Goal: Navigation & Orientation: Find specific page/section

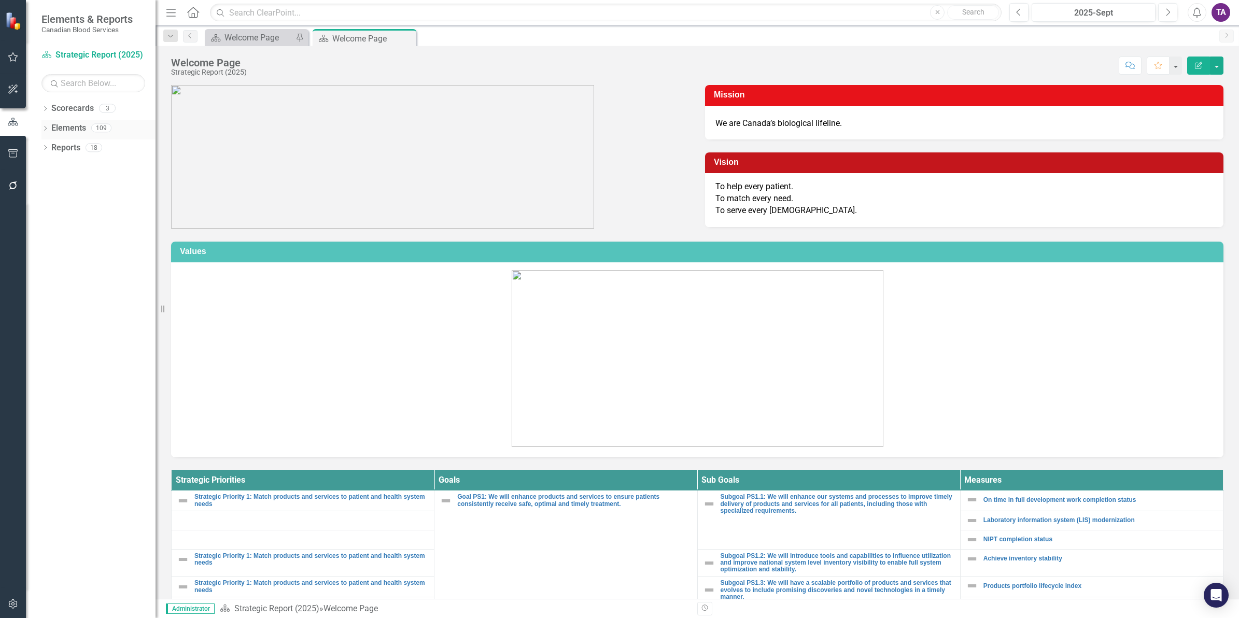
click at [58, 127] on link "Elements" at bounding box center [68, 128] width 35 height 12
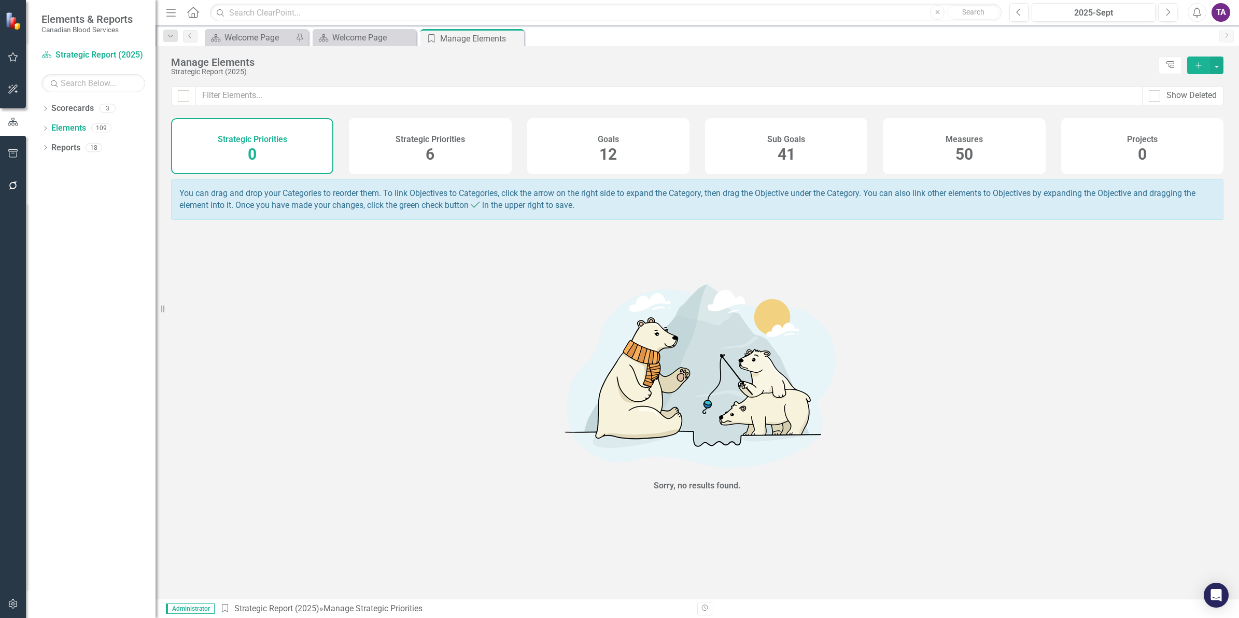
click at [959, 164] on div "50" at bounding box center [965, 155] width 18 height 22
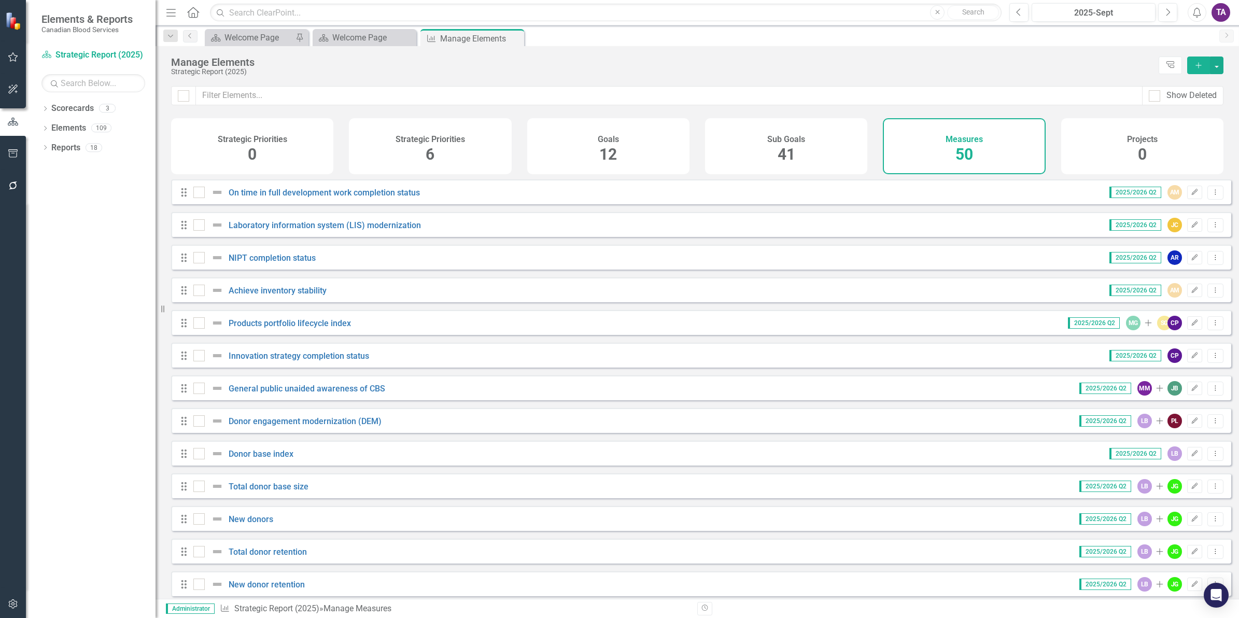
checkbox input "false"
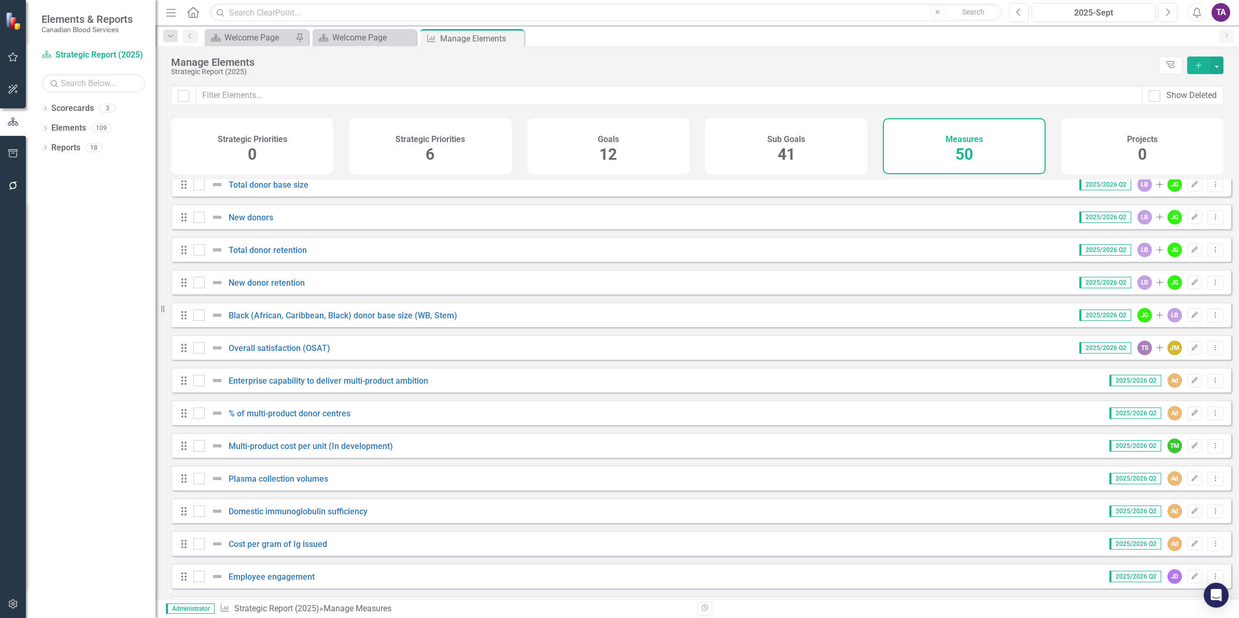
scroll to position [324, 0]
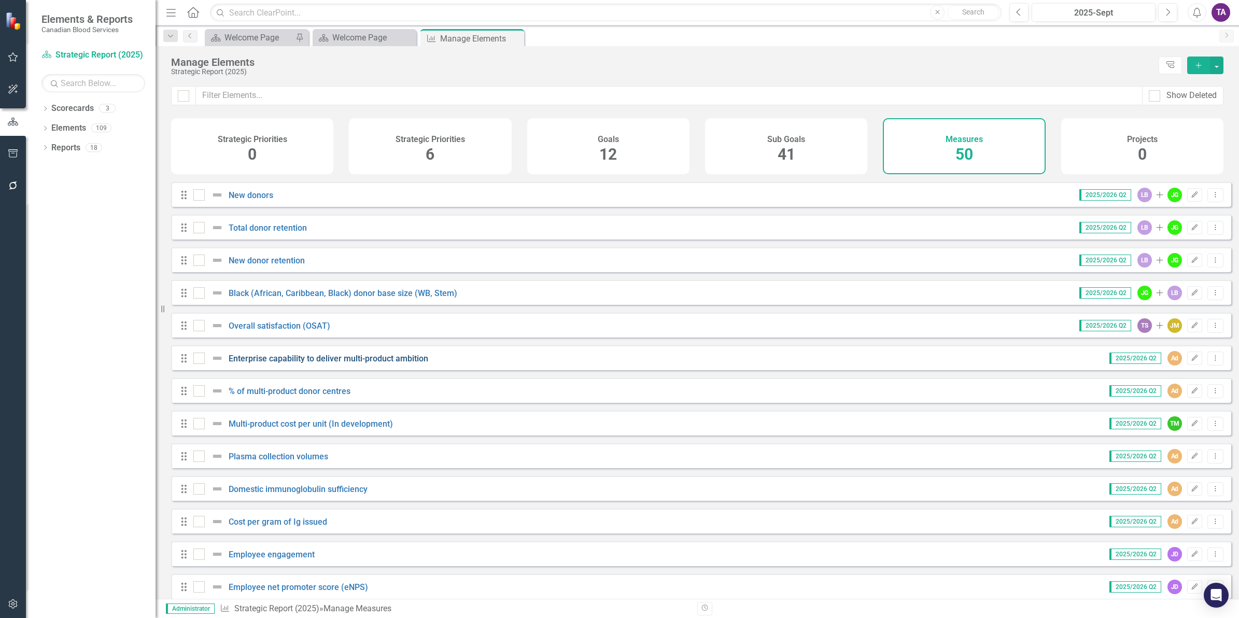
click at [302, 363] on link "Enterprise capability to deliver multi-product ambition" at bounding box center [329, 359] width 200 height 10
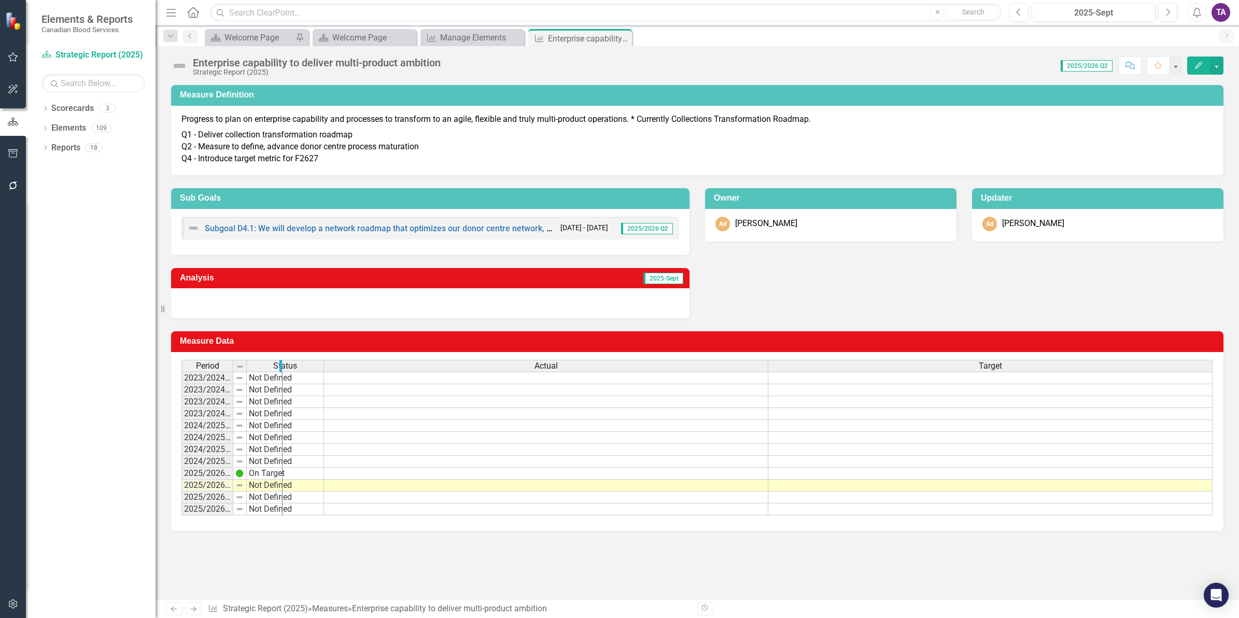
drag, startPoint x: 231, startPoint y: 369, endPoint x: 280, endPoint y: 371, distance: 49.3
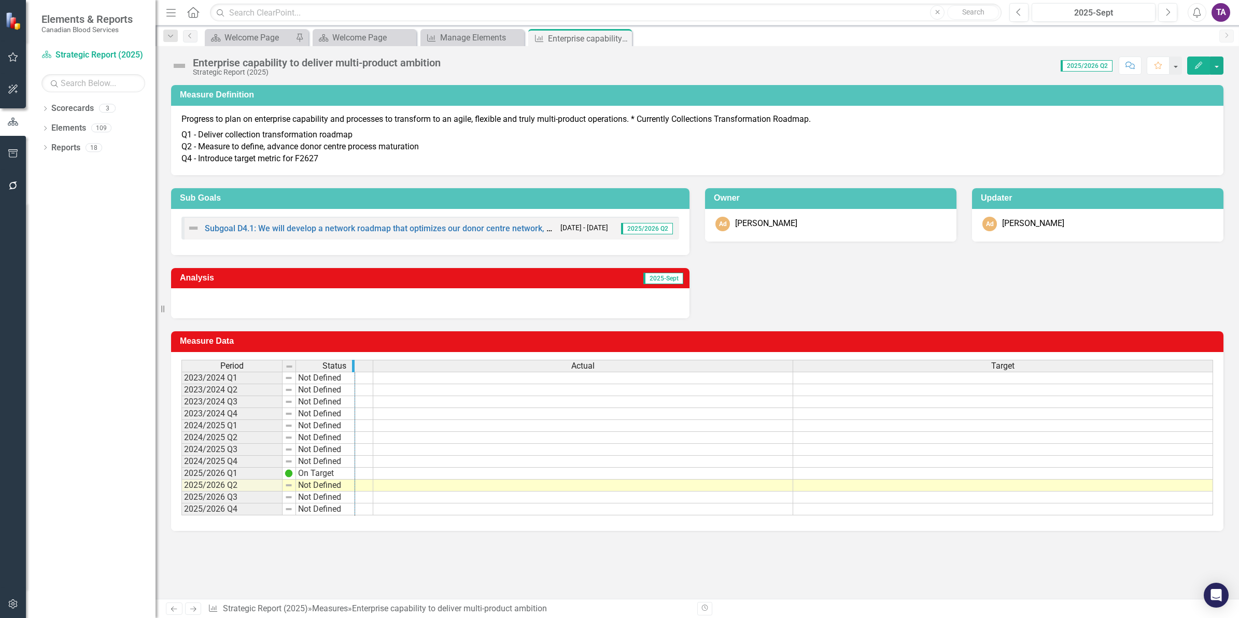
drag, startPoint x: 294, startPoint y: 366, endPoint x: 353, endPoint y: 372, distance: 59.9
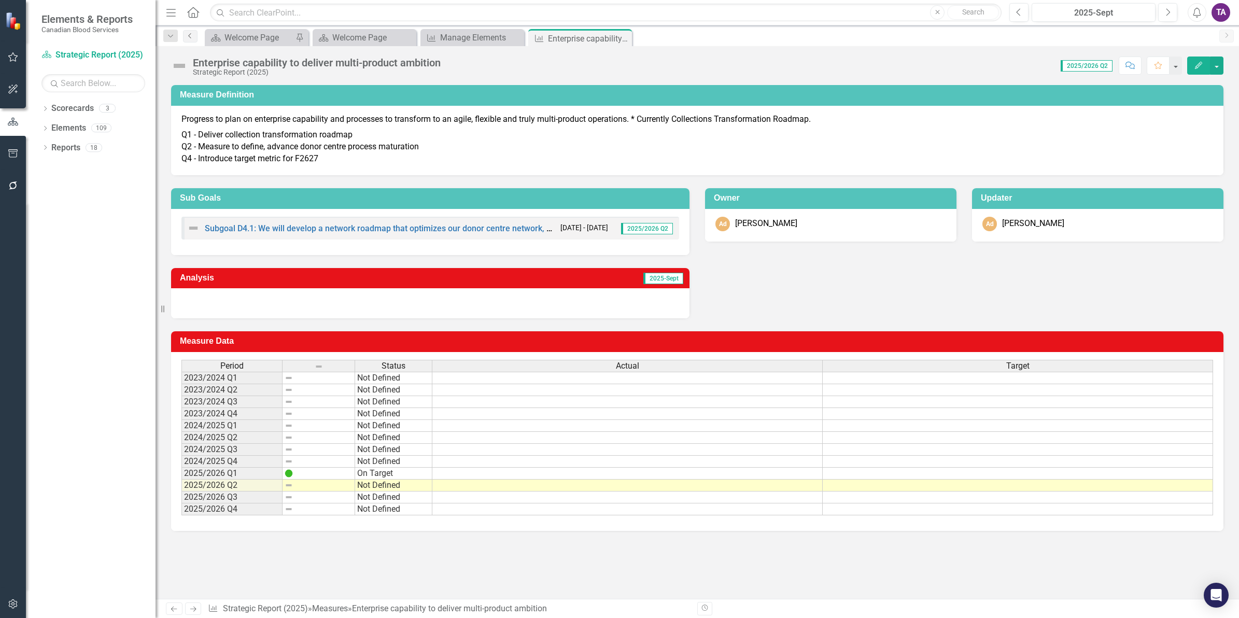
click at [190, 38] on icon "Previous" at bounding box center [190, 36] width 8 height 6
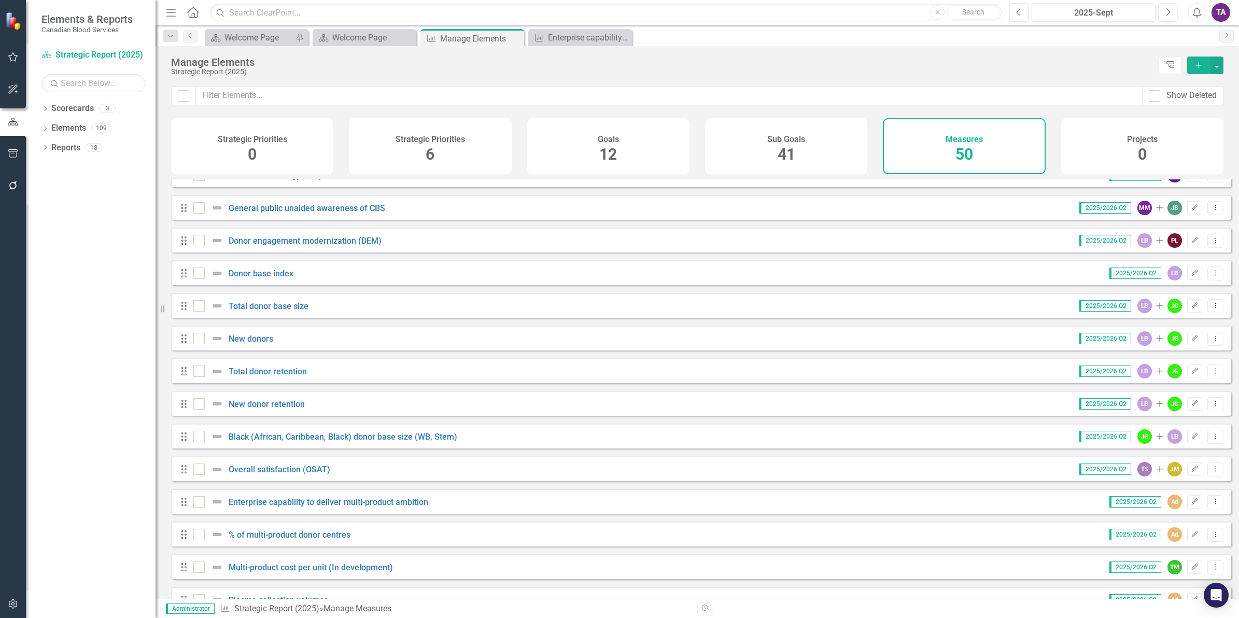
scroll to position [194, 0]
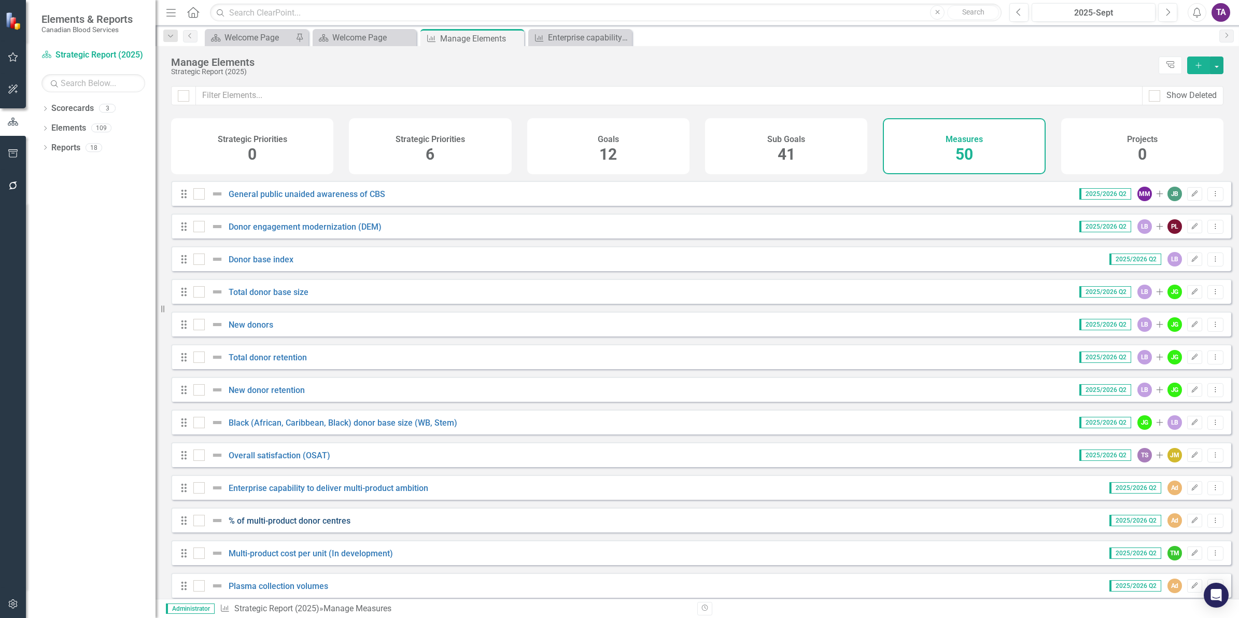
click at [304, 478] on link "% of multi-product donor centres" at bounding box center [290, 521] width 122 height 10
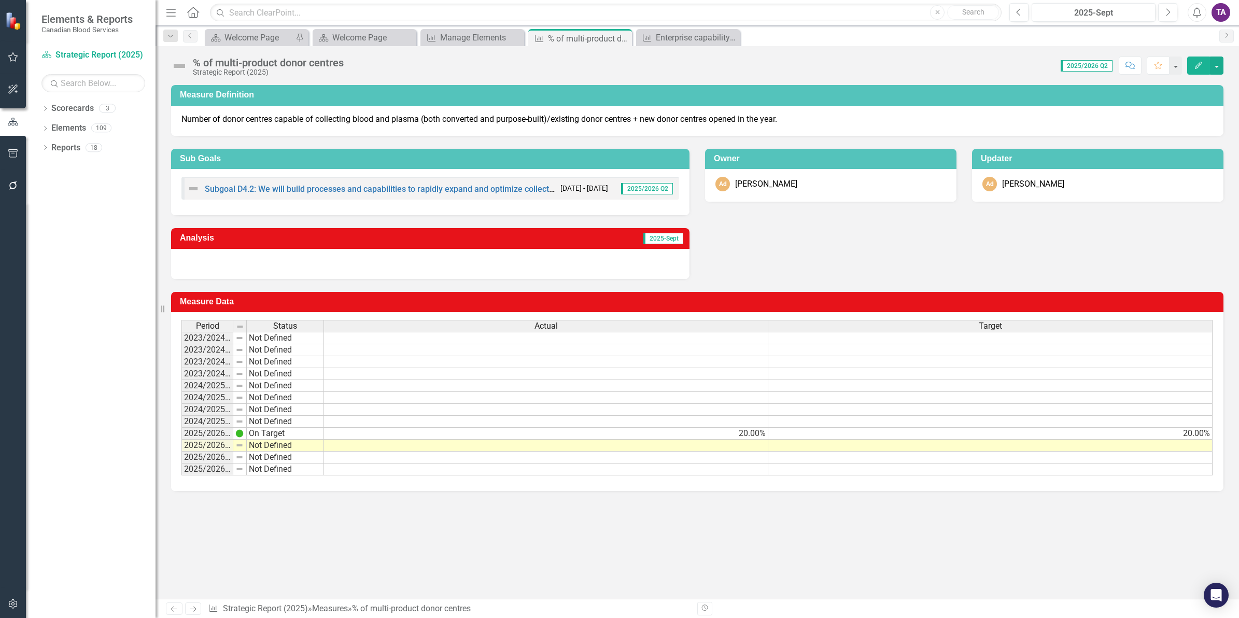
click at [195, 43] on div "Dropdown Search Scorecard Welcome Page Pin Scorecard Welcome Page Close Measure…" at bounding box center [698, 35] width 1084 height 21
click at [191, 35] on icon "Previous" at bounding box center [190, 36] width 8 height 6
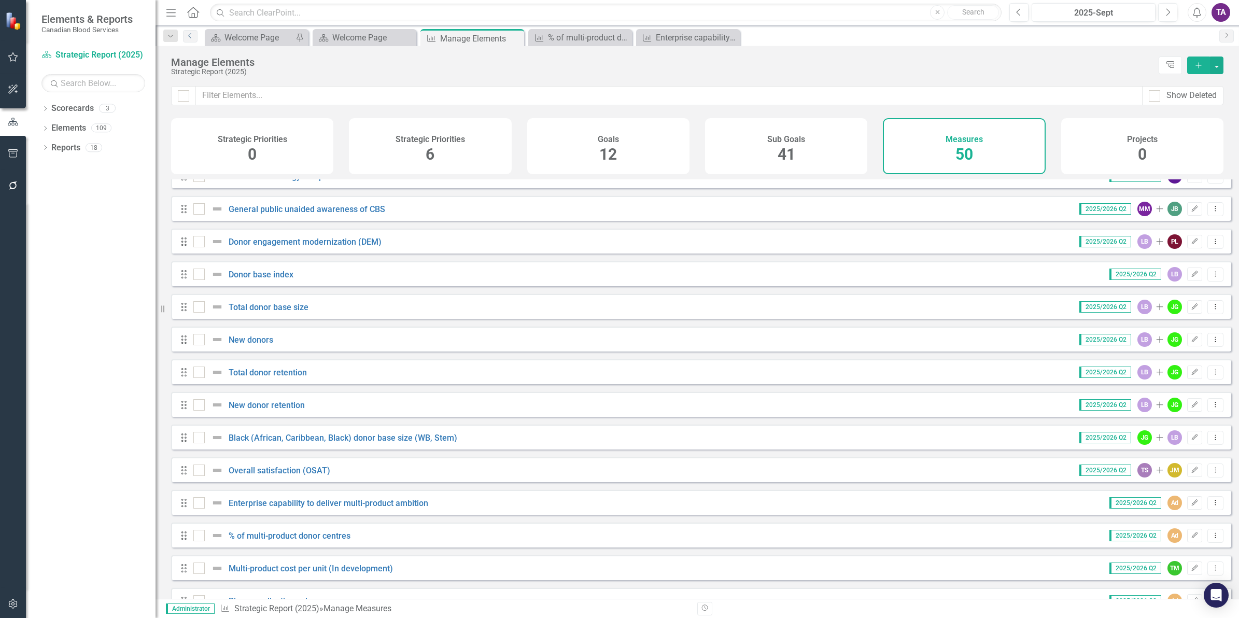
scroll to position [194, 0]
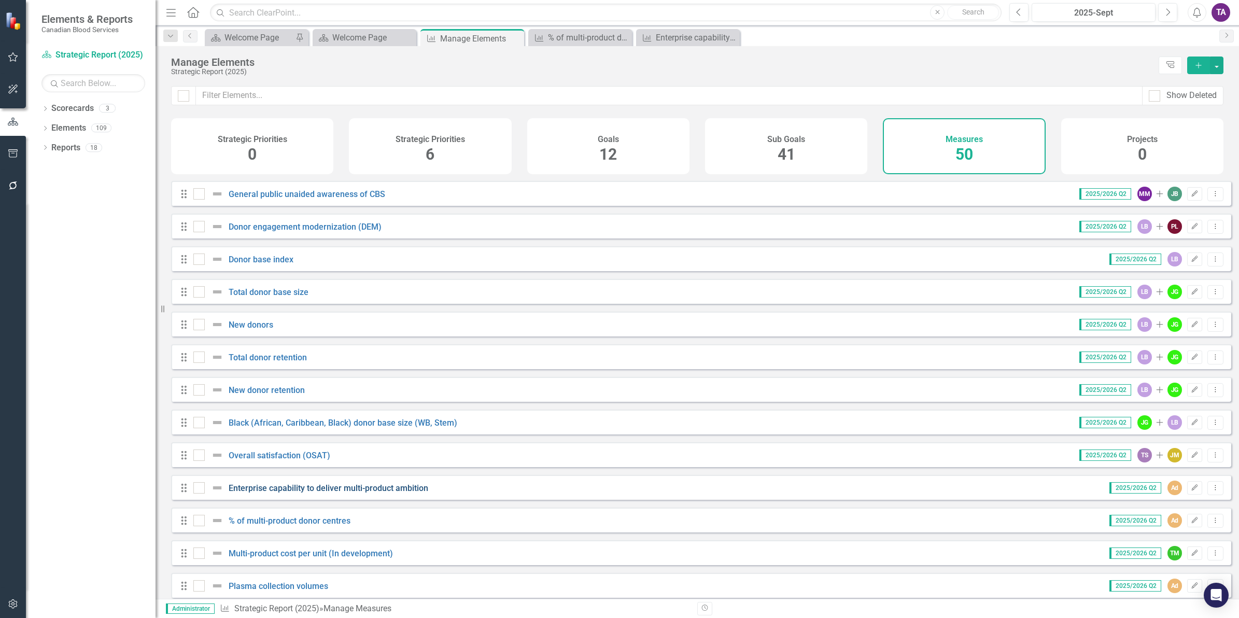
click at [382, 478] on link "Enterprise capability to deliver multi-product ambition" at bounding box center [329, 488] width 200 height 10
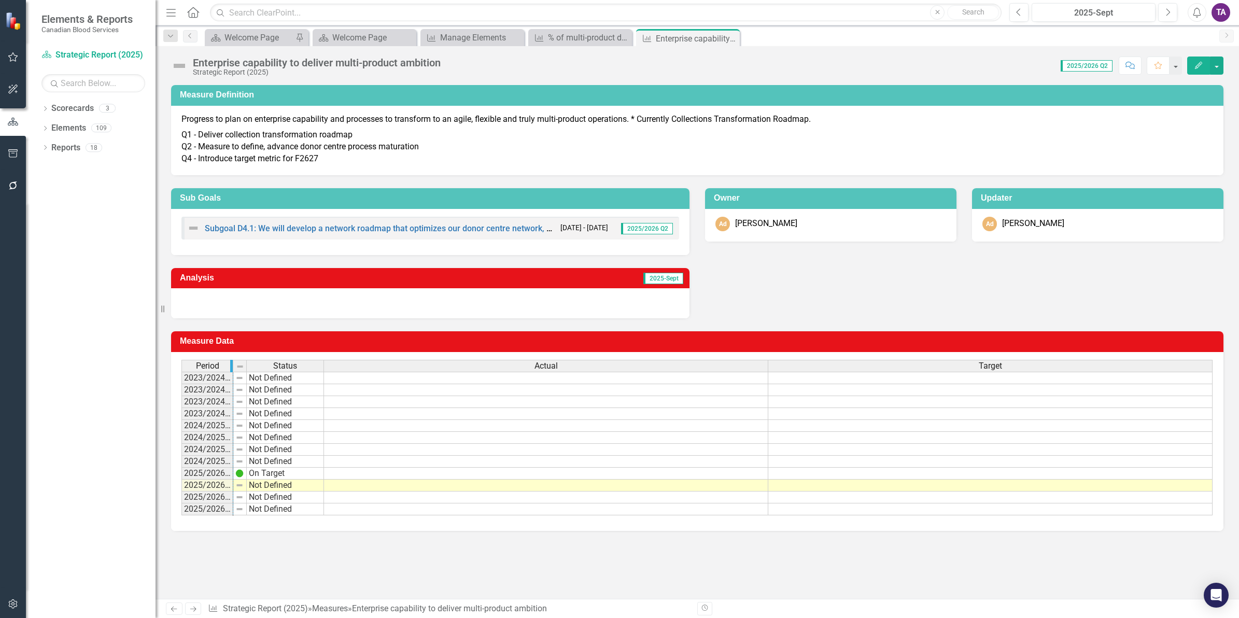
drag, startPoint x: 232, startPoint y: 368, endPoint x: 317, endPoint y: 371, distance: 85.6
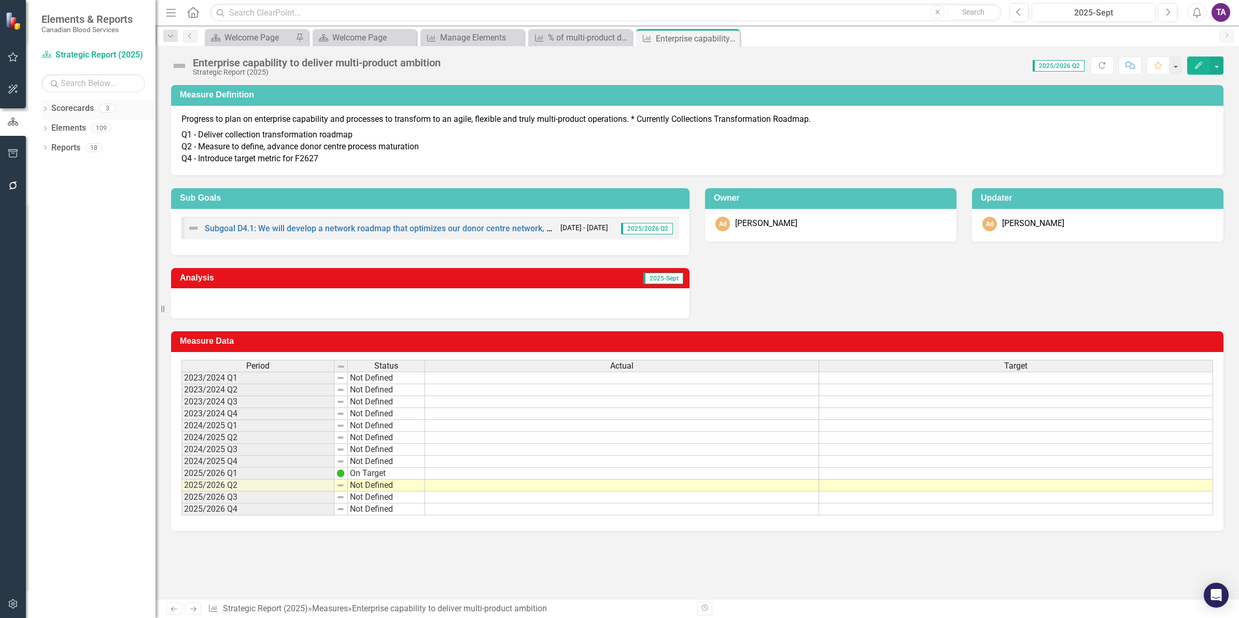
click at [48, 109] on icon "Dropdown" at bounding box center [44, 110] width 7 height 6
click at [69, 147] on link "Operational Report" at bounding box center [106, 148] width 99 height 12
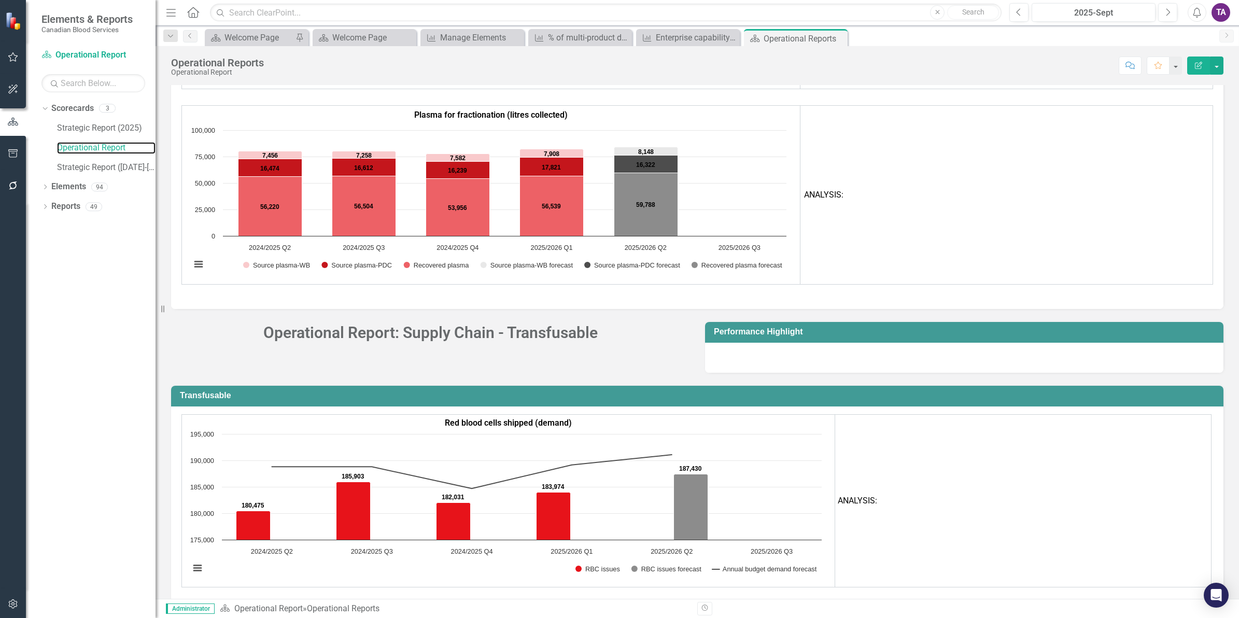
scroll to position [2369, 0]
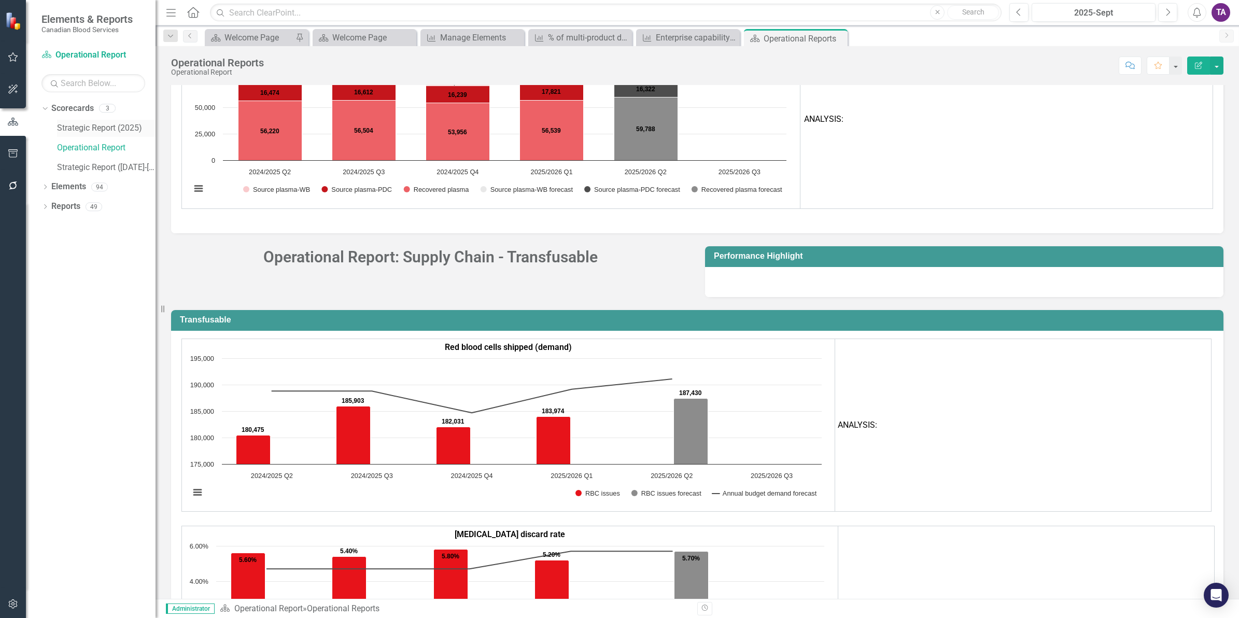
click at [78, 125] on link "Strategic Report (2025)" at bounding box center [106, 128] width 99 height 12
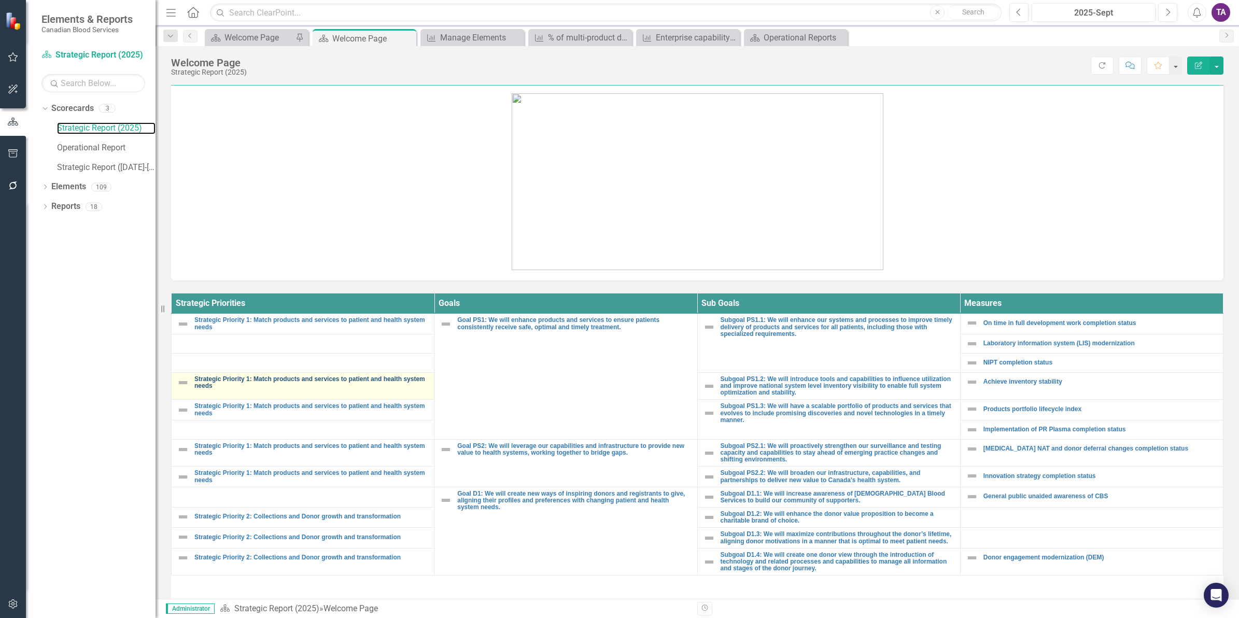
scroll to position [194, 0]
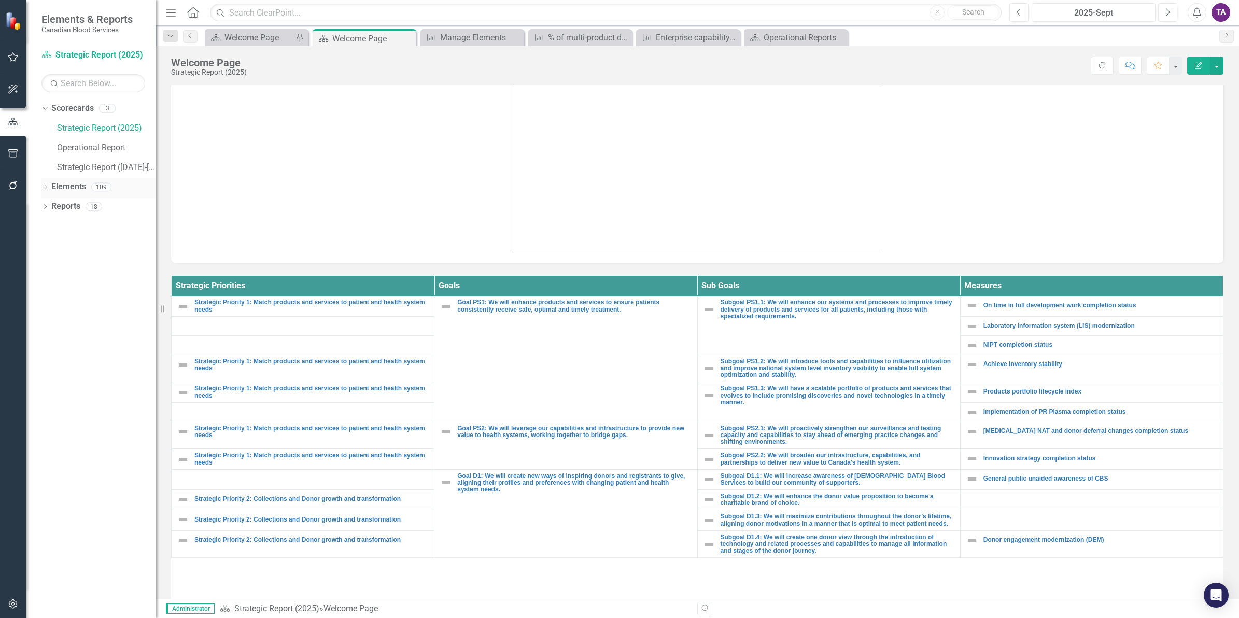
click at [78, 186] on link "Elements" at bounding box center [68, 187] width 35 height 12
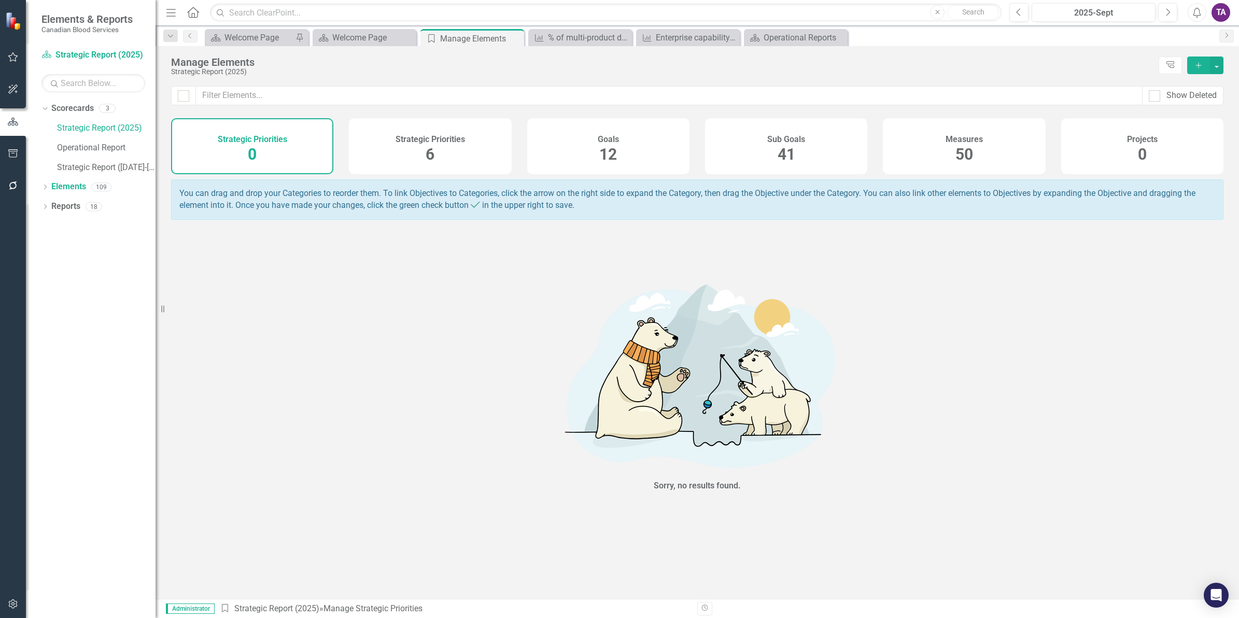
click at [957, 159] on span "50" at bounding box center [965, 154] width 18 height 18
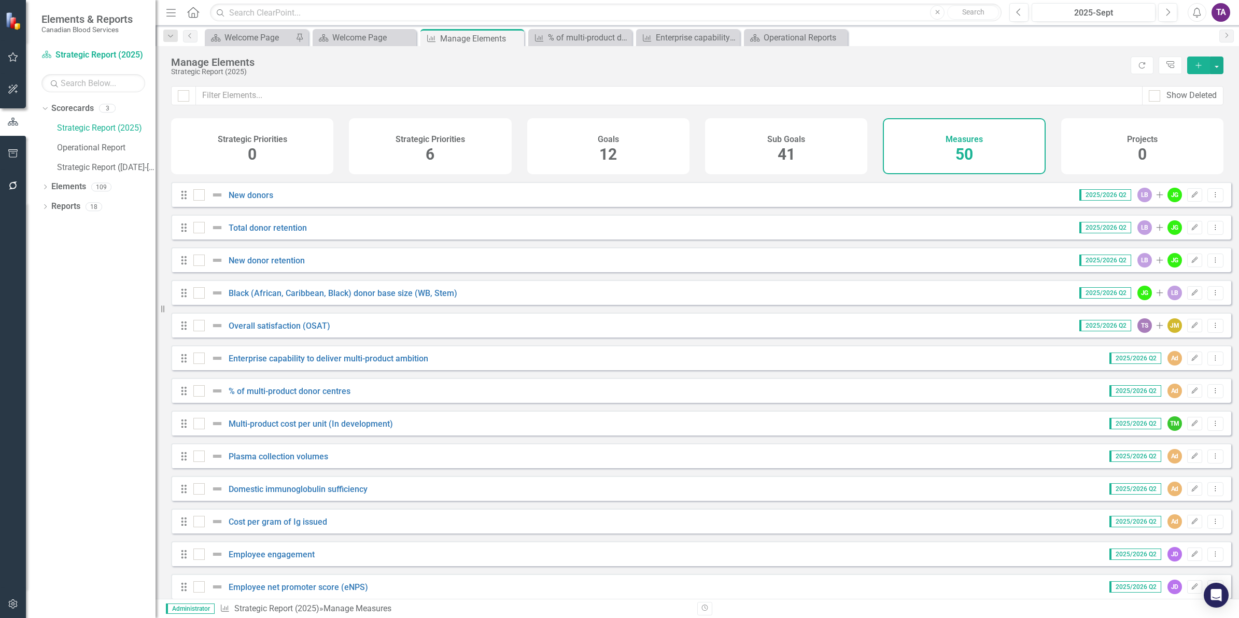
scroll to position [389, 0]
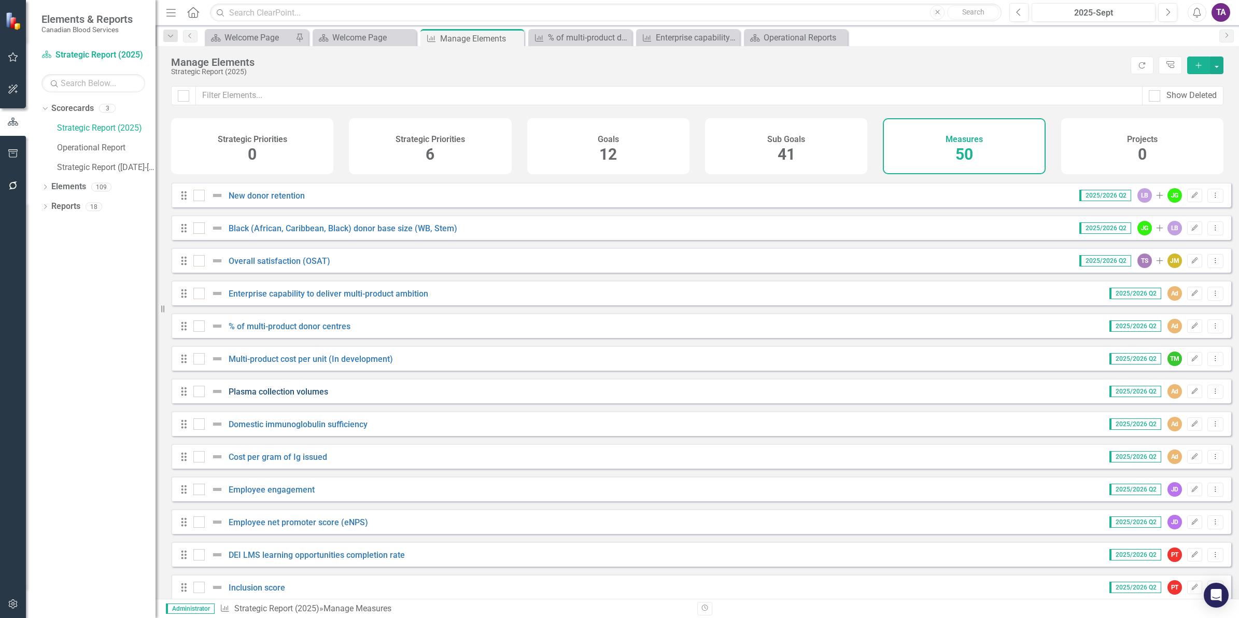
click at [290, 397] on link "Plasma collection volumes" at bounding box center [279, 392] width 100 height 10
